Goal: Task Accomplishment & Management: Use online tool/utility

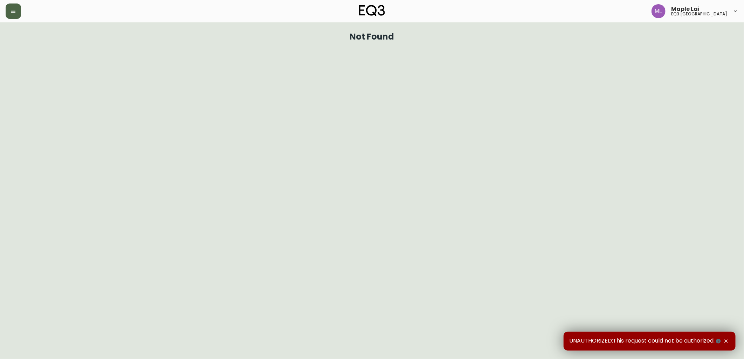
click at [8, 16] on button "button" at bounding box center [13, 11] width 15 height 15
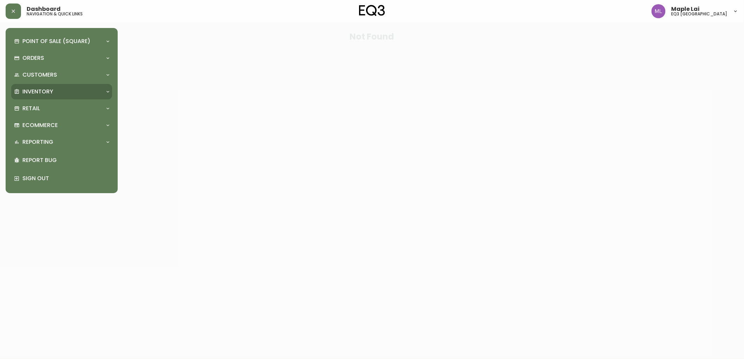
click at [48, 92] on p "Inventory" at bounding box center [37, 92] width 31 height 8
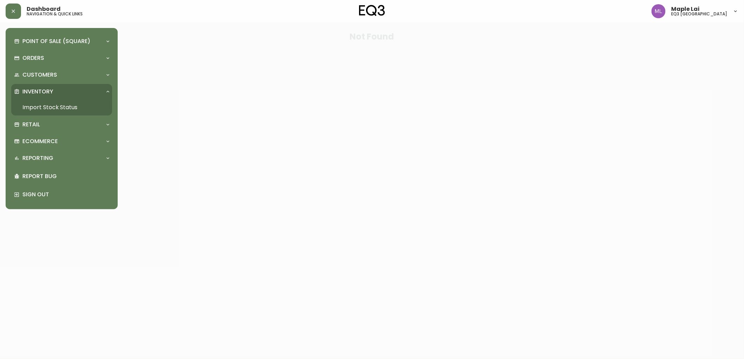
click at [47, 107] on link "Import Stock Status" at bounding box center [61, 107] width 101 height 16
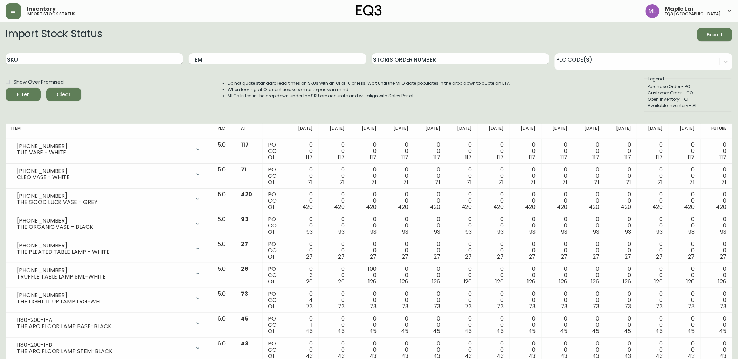
click at [93, 57] on input "SKU" at bounding box center [94, 58] width 177 height 11
paste input "[PHONE_NUMBER]"
click at [6, 88] on button "Filter" at bounding box center [23, 94] width 35 height 13
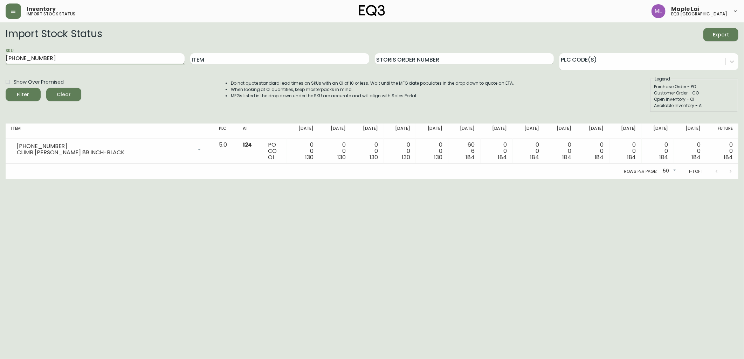
click at [89, 64] on input "[PHONE_NUMBER]" at bounding box center [95, 58] width 179 height 11
drag, startPoint x: 86, startPoint y: 61, endPoint x: -2, endPoint y: 78, distance: 89.8
click at [0, 78] on html "Inventory import stock status Maple Lai eq3 [GEOGRAPHIC_DATA] Import Stock Stat…" at bounding box center [372, 89] width 744 height 179
paste input "2-13"
click at [6, 88] on button "Filter" at bounding box center [23, 94] width 35 height 13
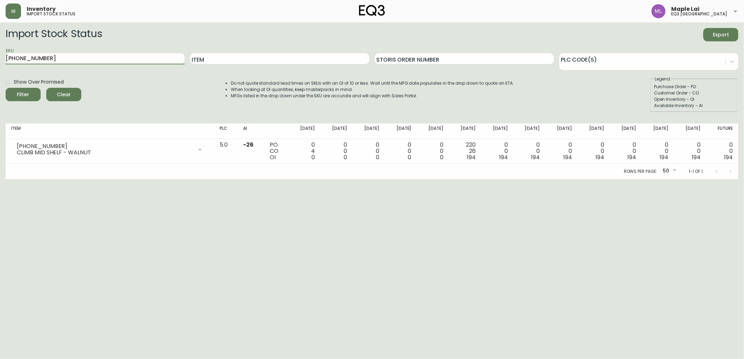
drag, startPoint x: 128, startPoint y: 61, endPoint x: 0, endPoint y: 42, distance: 129.5
click at [0, 43] on html "Inventory import stock status Maple Lai eq3 [GEOGRAPHIC_DATA] Import Stock Stat…" at bounding box center [372, 89] width 744 height 179
paste input "8-4"
click at [6, 88] on button "Filter" at bounding box center [23, 94] width 35 height 13
drag, startPoint x: 62, startPoint y: 61, endPoint x: 0, endPoint y: 51, distance: 62.7
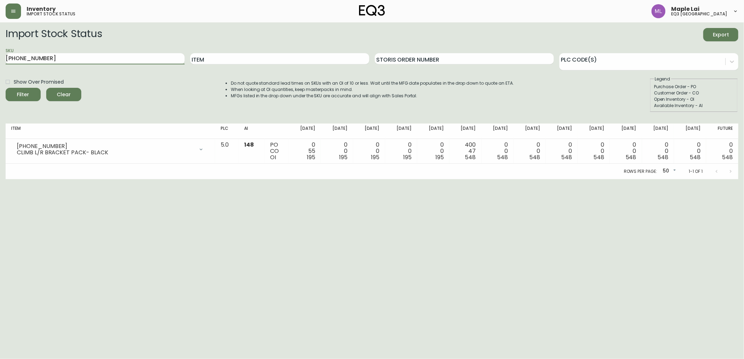
click at [0, 53] on html "Inventory import stock status Maple Lai eq3 [GEOGRAPHIC_DATA] Import Stock Stat…" at bounding box center [372, 89] width 744 height 179
paste input "2-13"
type input "[PHONE_NUMBER]"
click at [6, 88] on button "Filter" at bounding box center [23, 94] width 35 height 13
